Goal: Task Accomplishment & Management: Manage account settings

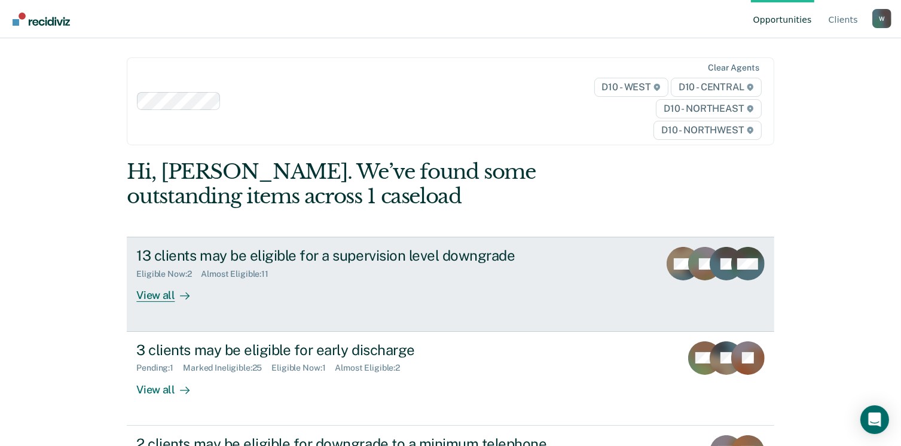
click at [227, 284] on div "13 clients may be eligible for a supervision level downgrade Eligible Now : 2 A…" at bounding box center [360, 274] width 448 height 55
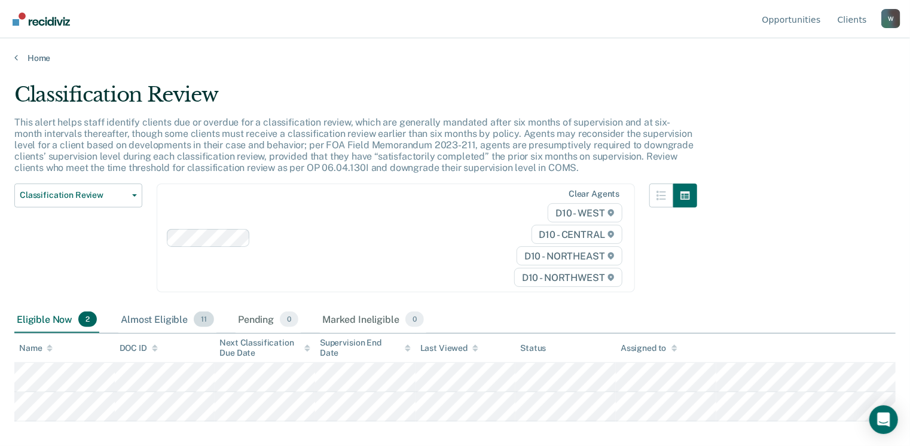
click at [198, 324] on span "11" at bounding box center [204, 319] width 20 height 16
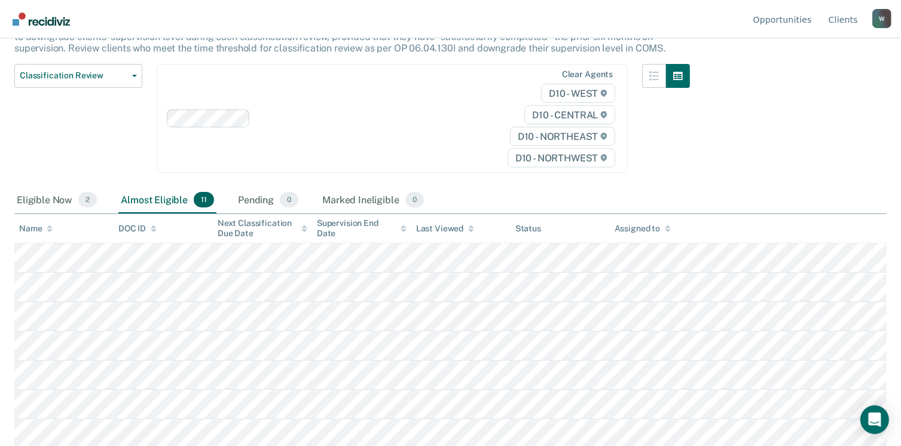
scroll to position [237, 0]
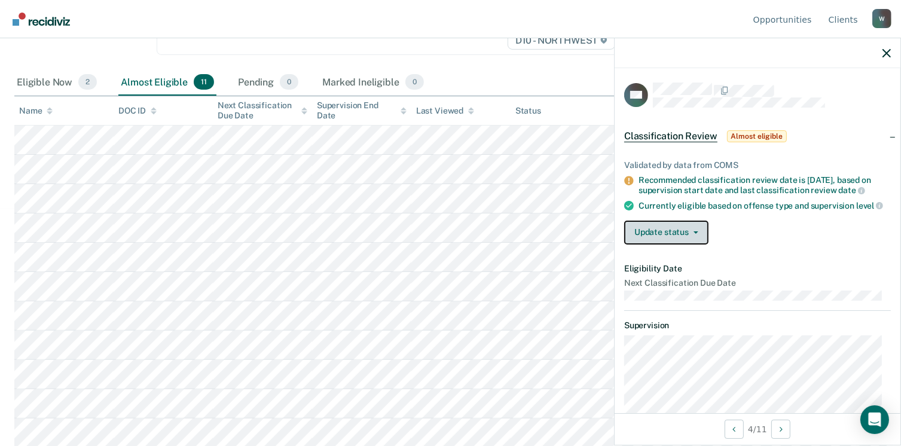
click at [653, 236] on button "Update status" at bounding box center [666, 233] width 84 height 24
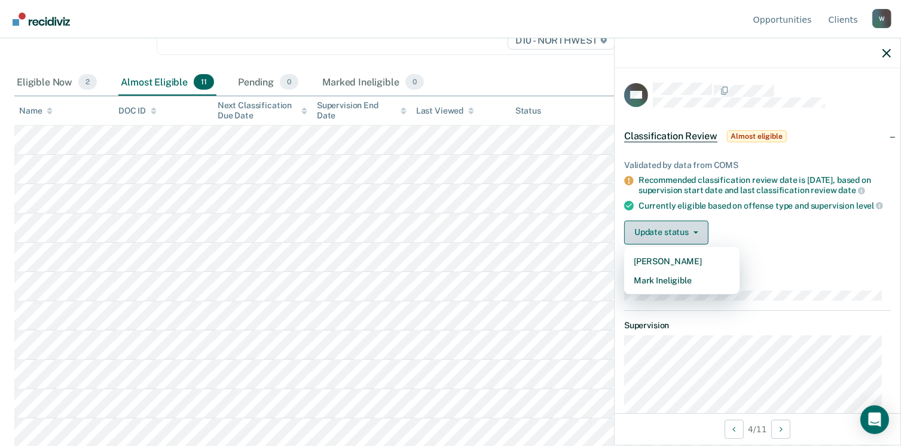
click at [653, 236] on button "Update status" at bounding box center [666, 233] width 84 height 24
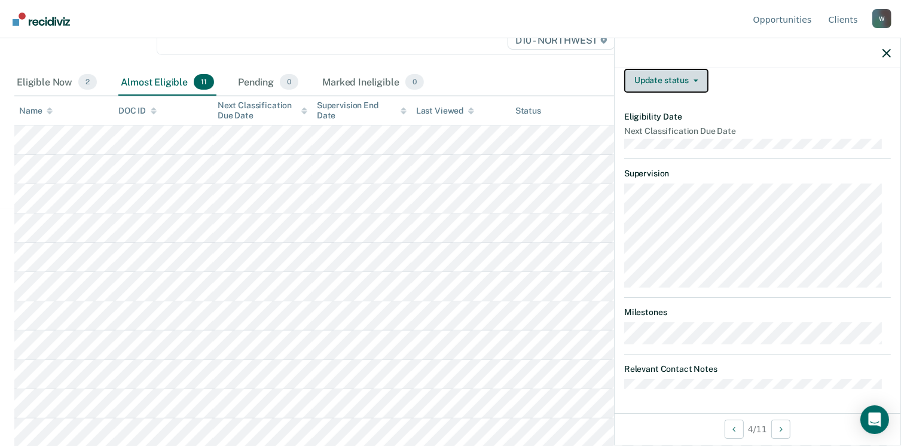
scroll to position [0, 0]
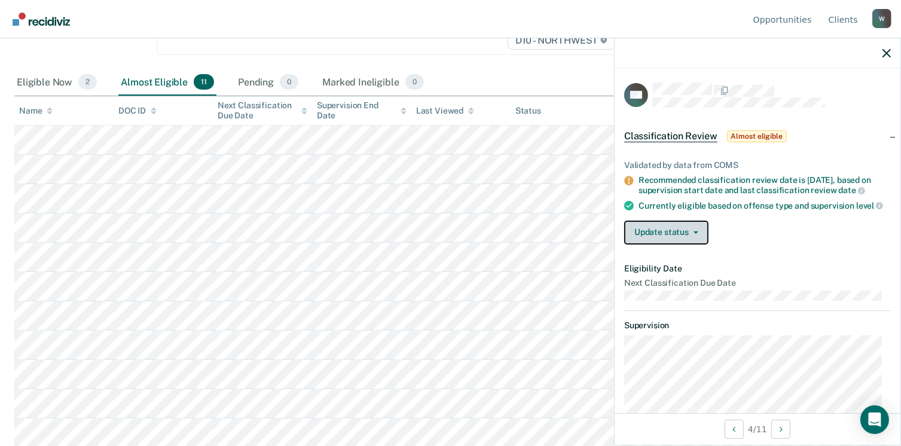
click at [662, 240] on button "Update status" at bounding box center [666, 233] width 84 height 24
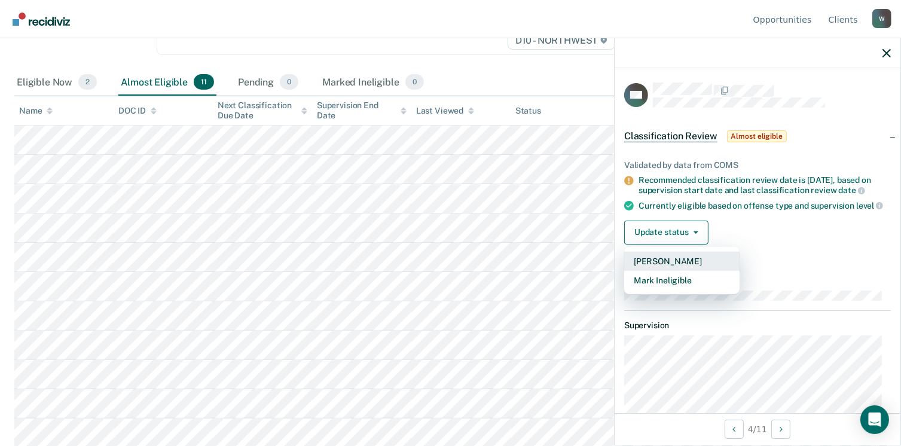
click at [660, 266] on button "[PERSON_NAME]" at bounding box center [681, 261] width 115 height 19
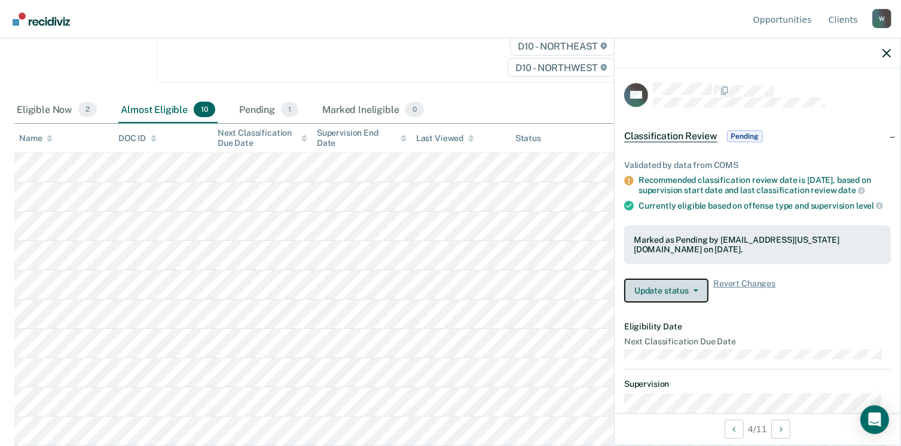
scroll to position [208, 0]
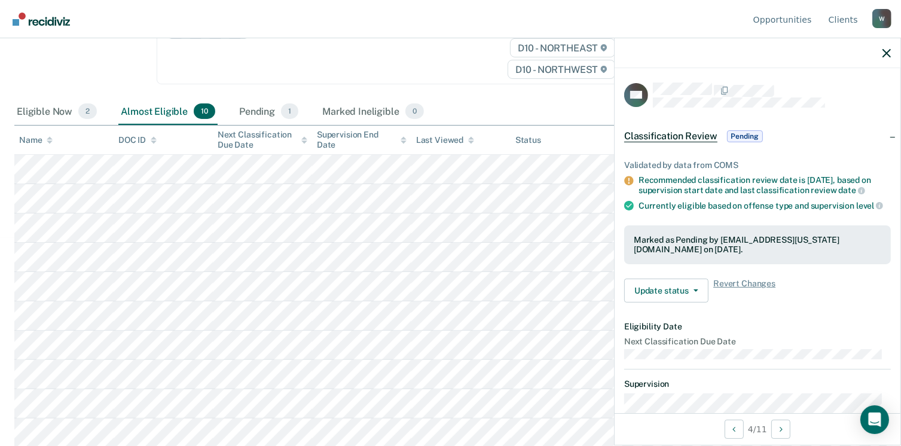
click at [33, 17] on img "Go to Recidiviz Home" at bounding box center [41, 19] width 57 height 13
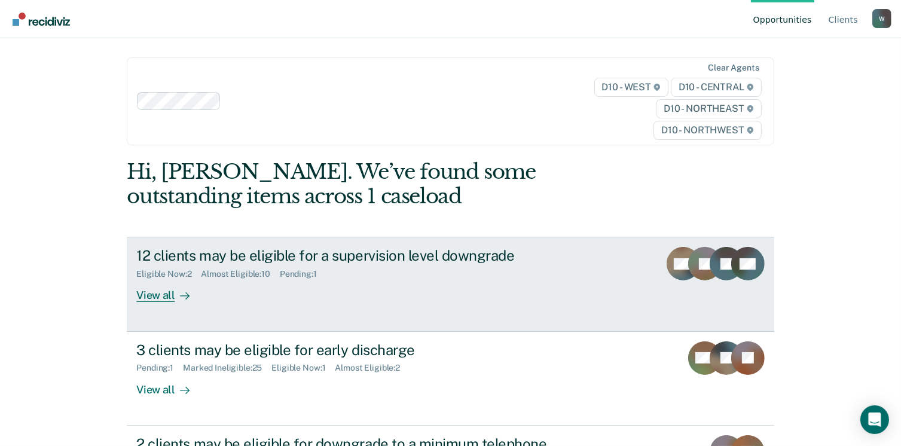
click at [303, 309] on link "12 clients may be eligible for a supervision level downgrade Eligible Now : 2 A…" at bounding box center [450, 284] width 647 height 94
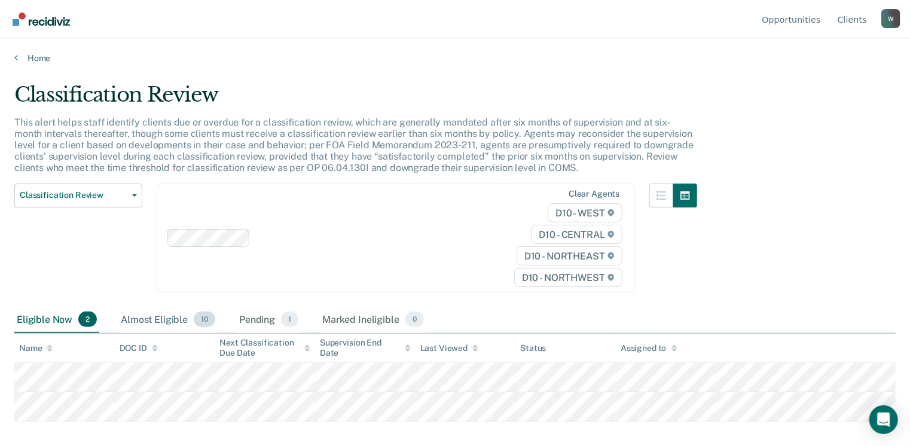
click at [182, 308] on div "Almost Eligible 10" at bounding box center [167, 320] width 99 height 26
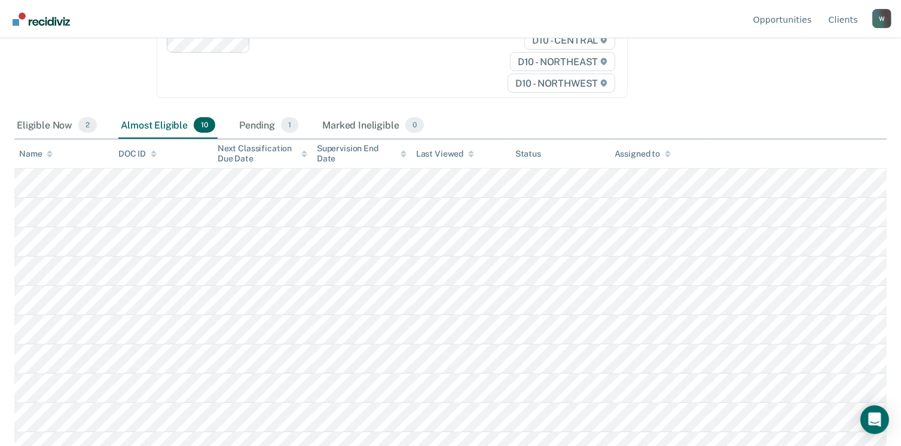
scroll to position [208, 0]
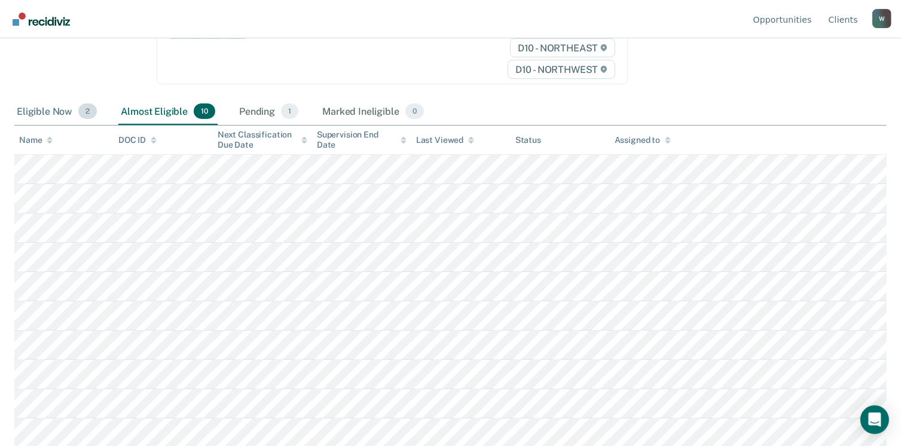
click at [66, 109] on div "Eligible Now 2" at bounding box center [56, 112] width 85 height 26
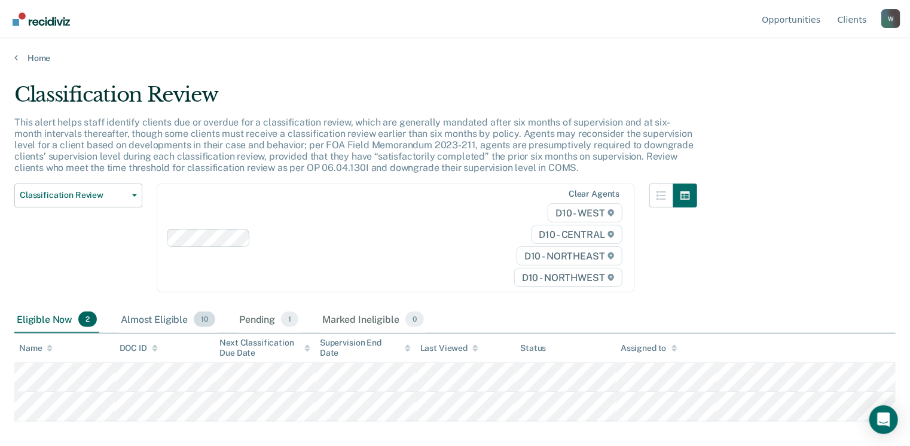
click at [191, 310] on div "Almost Eligible 10" at bounding box center [167, 320] width 99 height 26
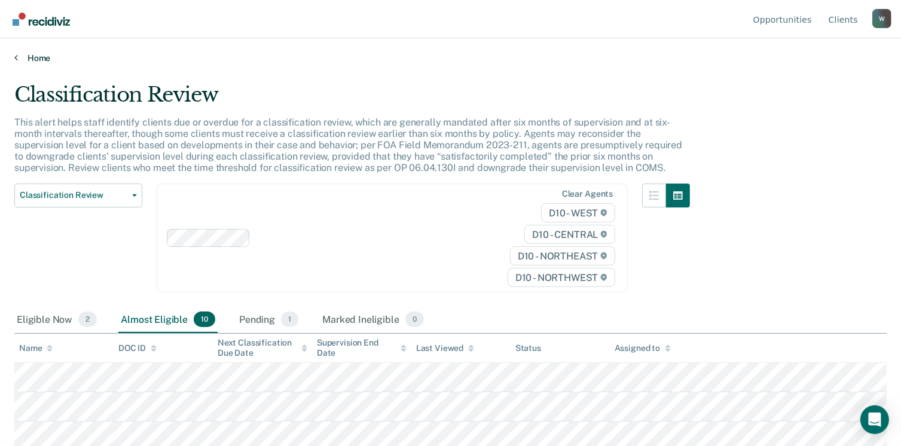
click at [29, 53] on link "Home" at bounding box center [450, 58] width 872 height 11
